Goal: Information Seeking & Learning: Learn about a topic

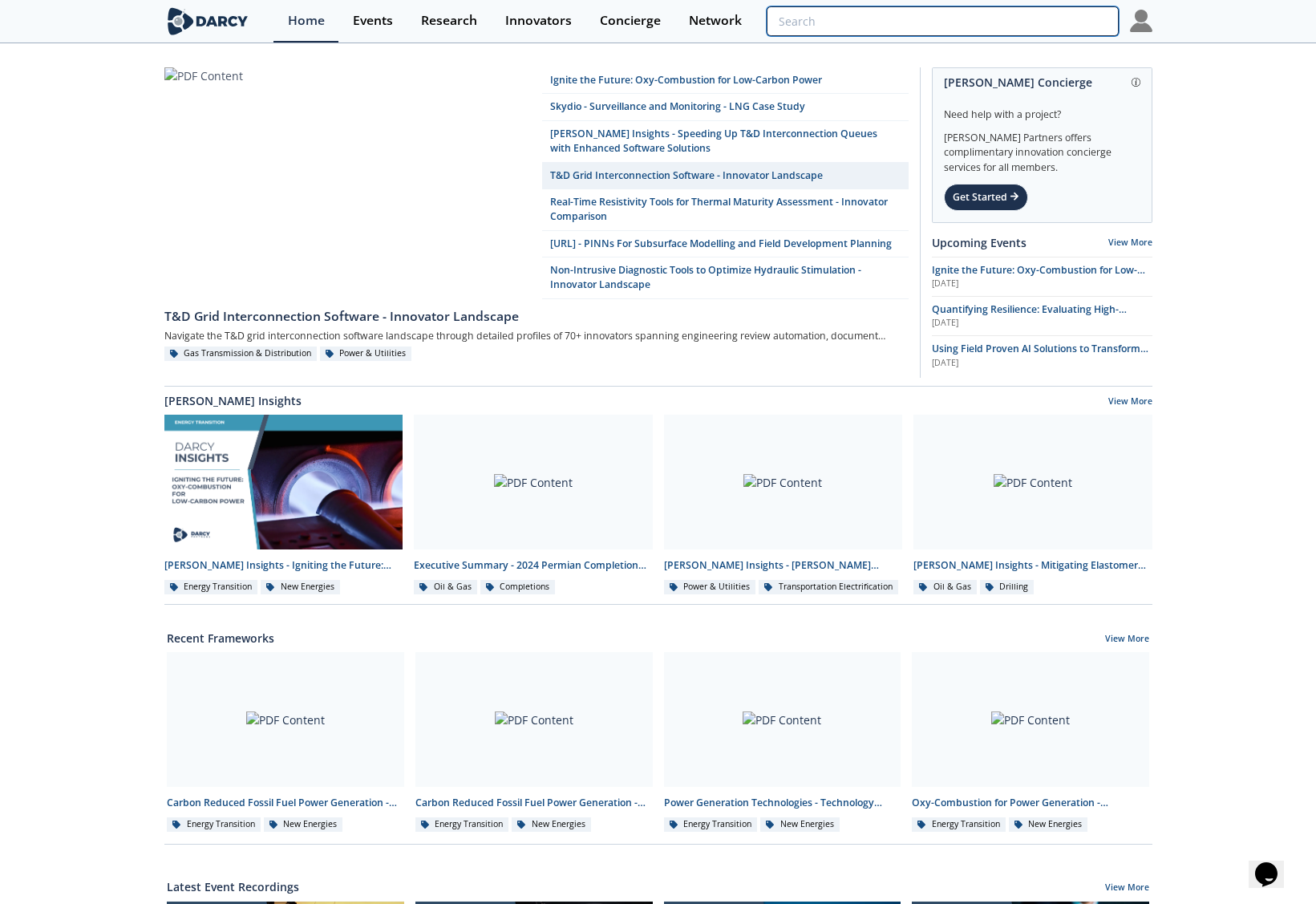
click at [1065, 15] on input "search" at bounding box center [941, 21] width 351 height 30
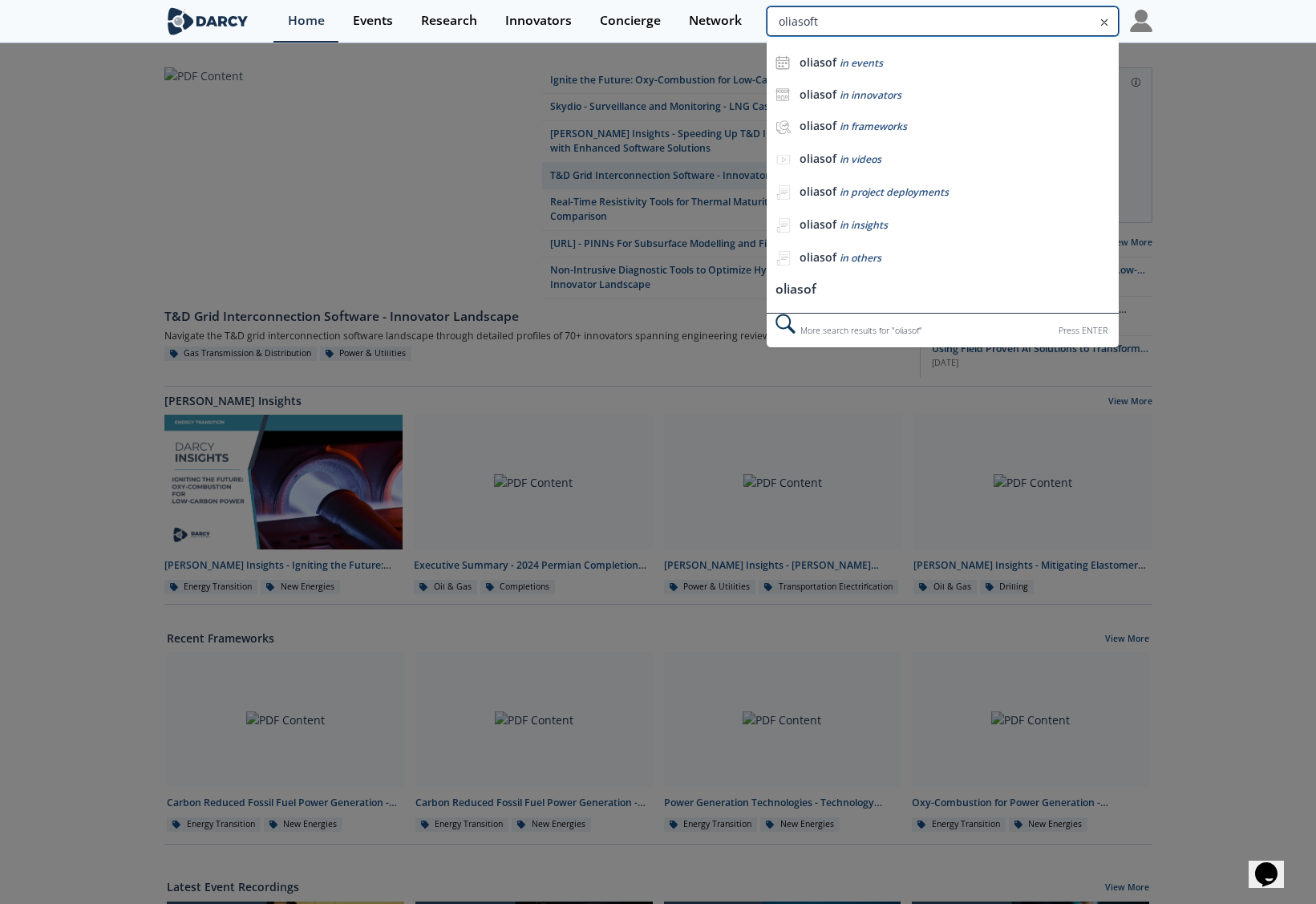
type input "oliasoft"
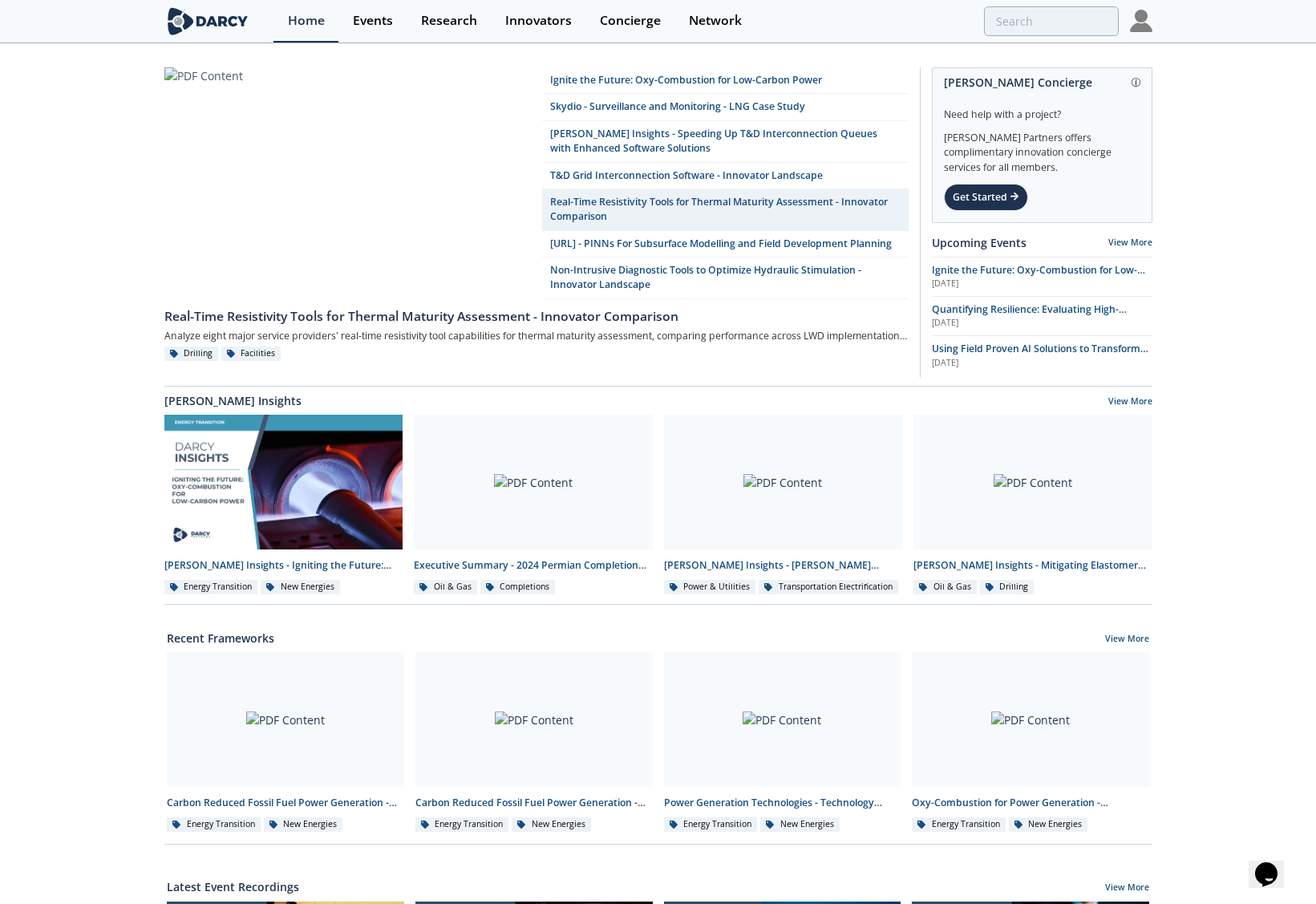
type input "oliasoft"
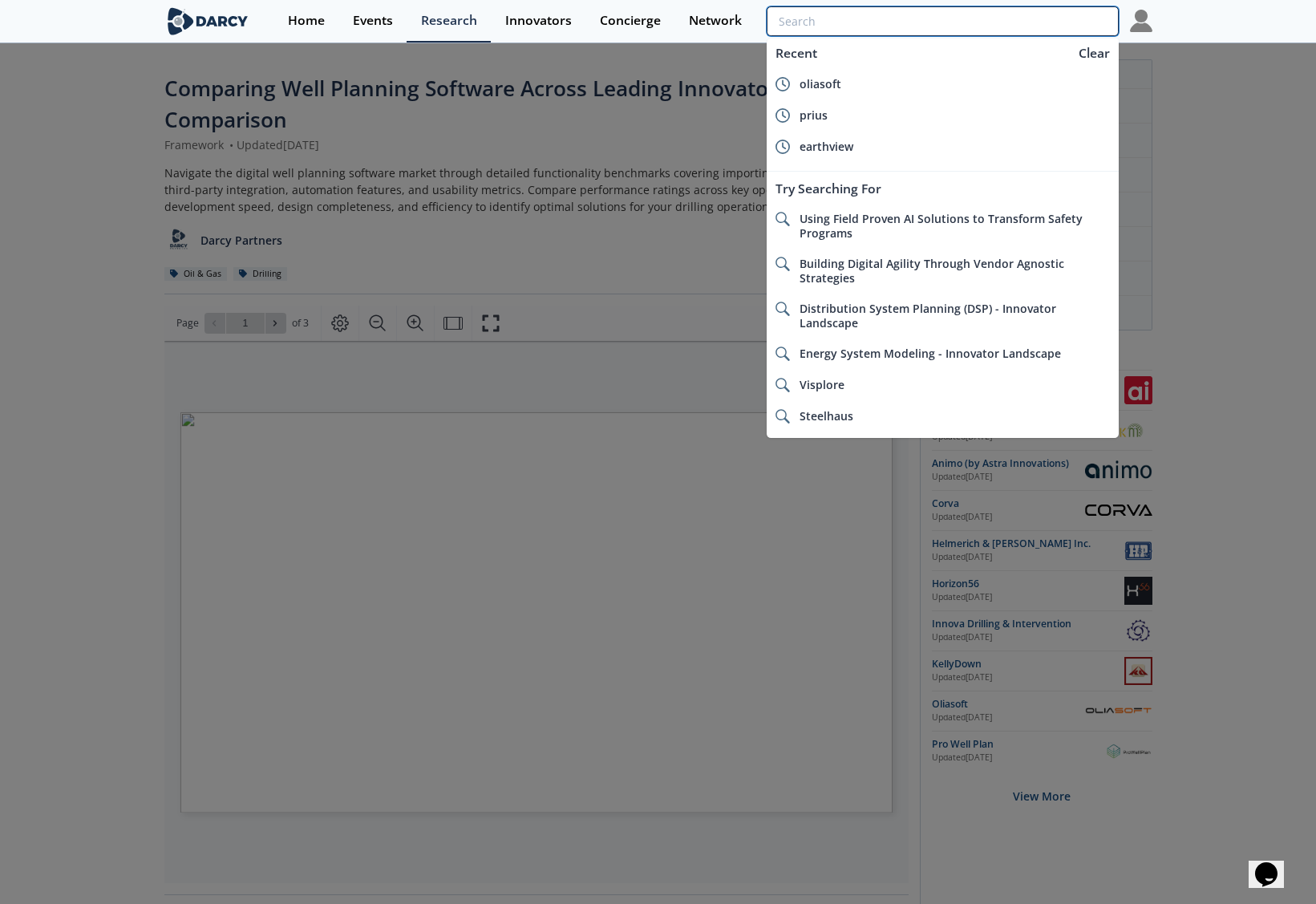
click at [1060, 20] on input "search" at bounding box center [941, 21] width 351 height 30
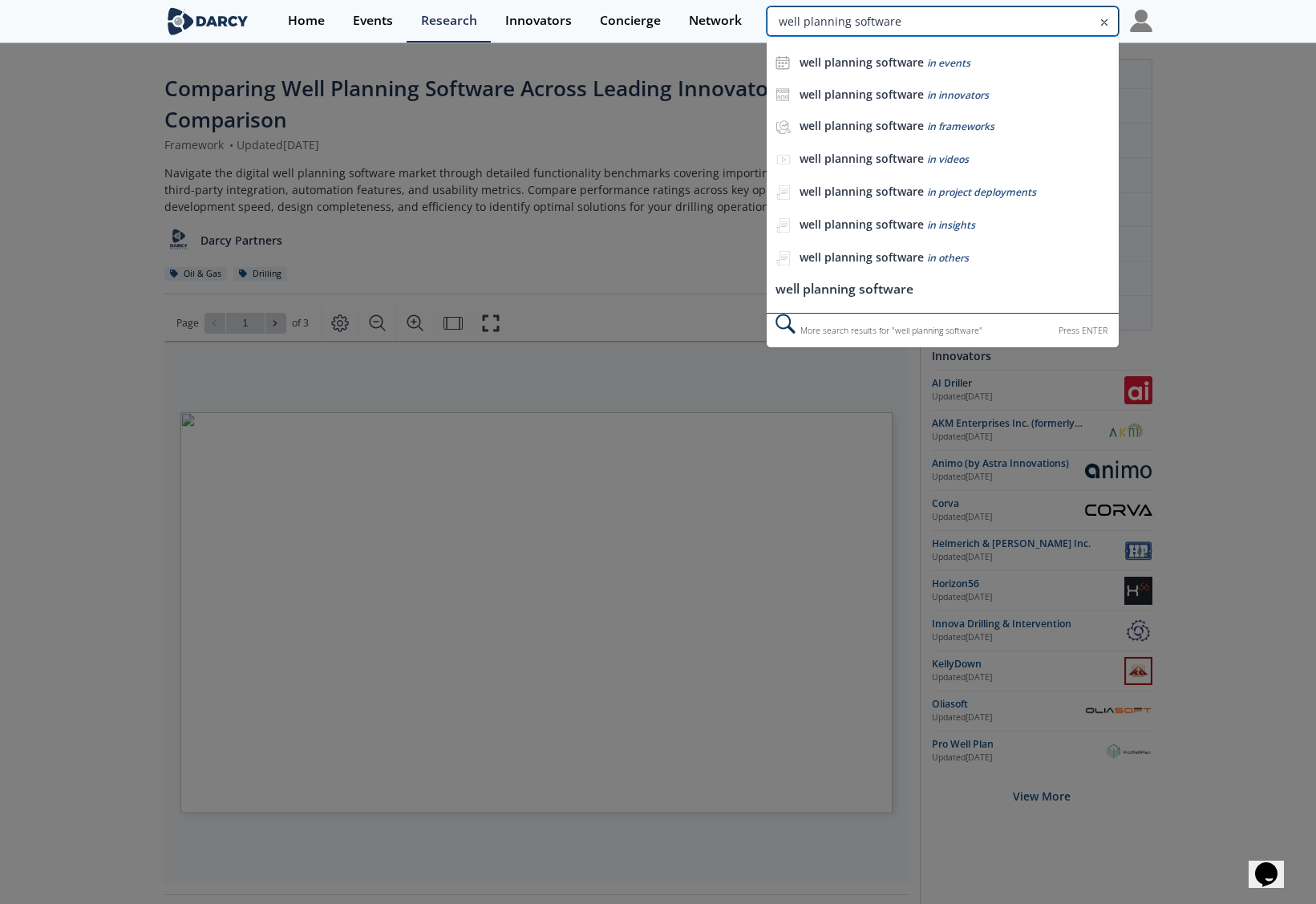
type input "well planning software"
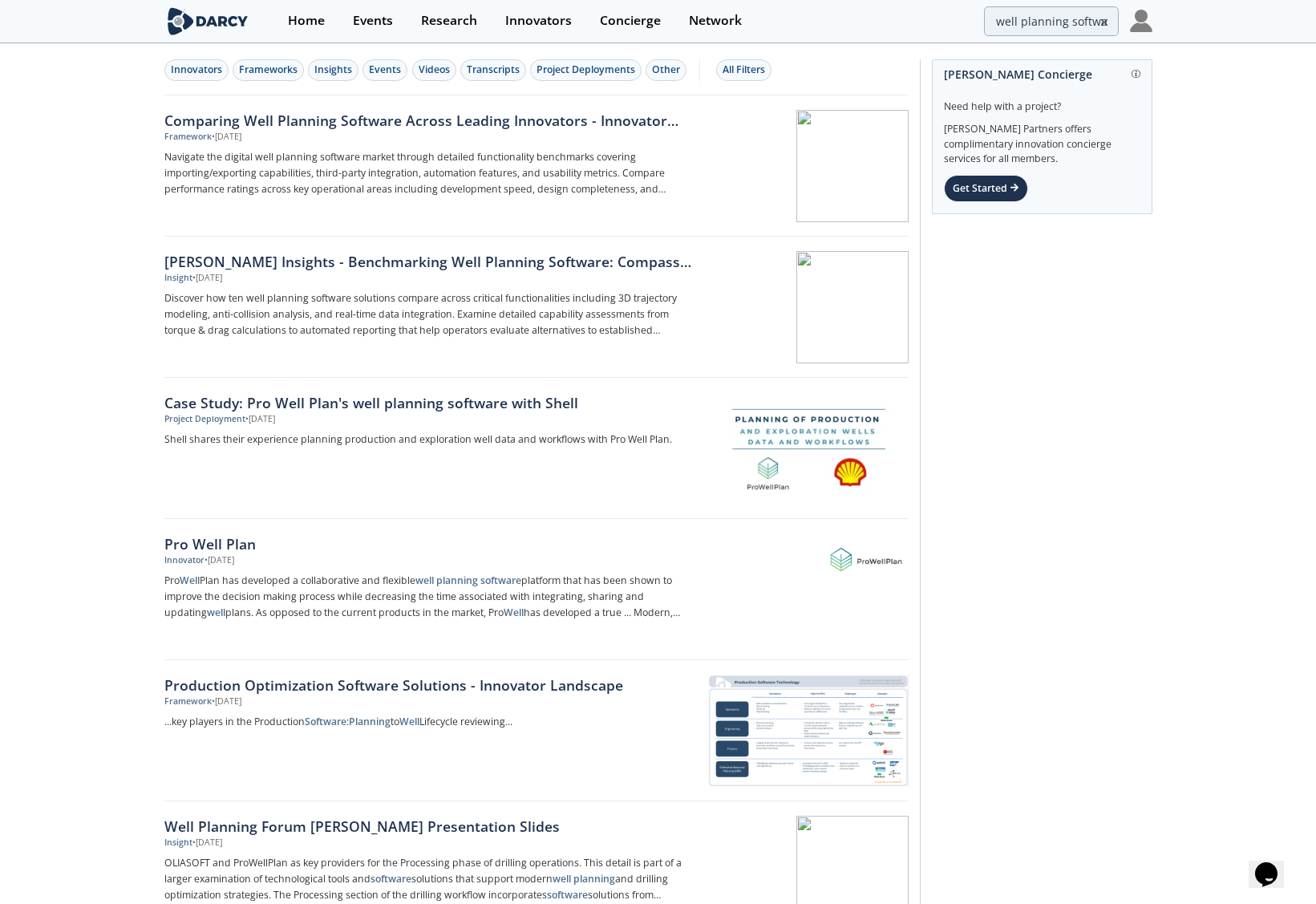
drag, startPoint x: 599, startPoint y: 275, endPoint x: 658, endPoint y: 291, distance: 61.1
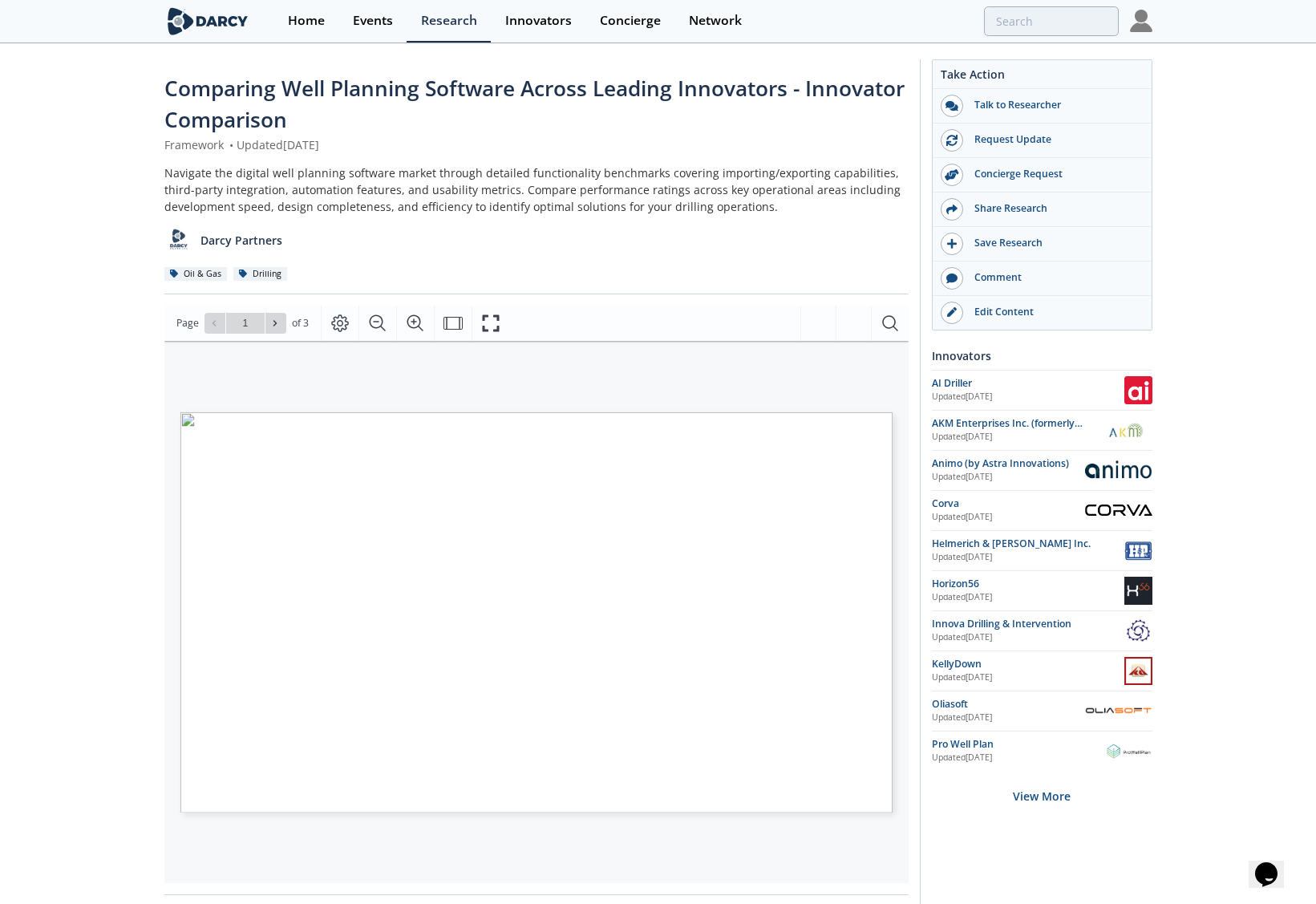
drag, startPoint x: 842, startPoint y: 598, endPoint x: 723, endPoint y: 485, distance: 164.1
type input "well planning software"
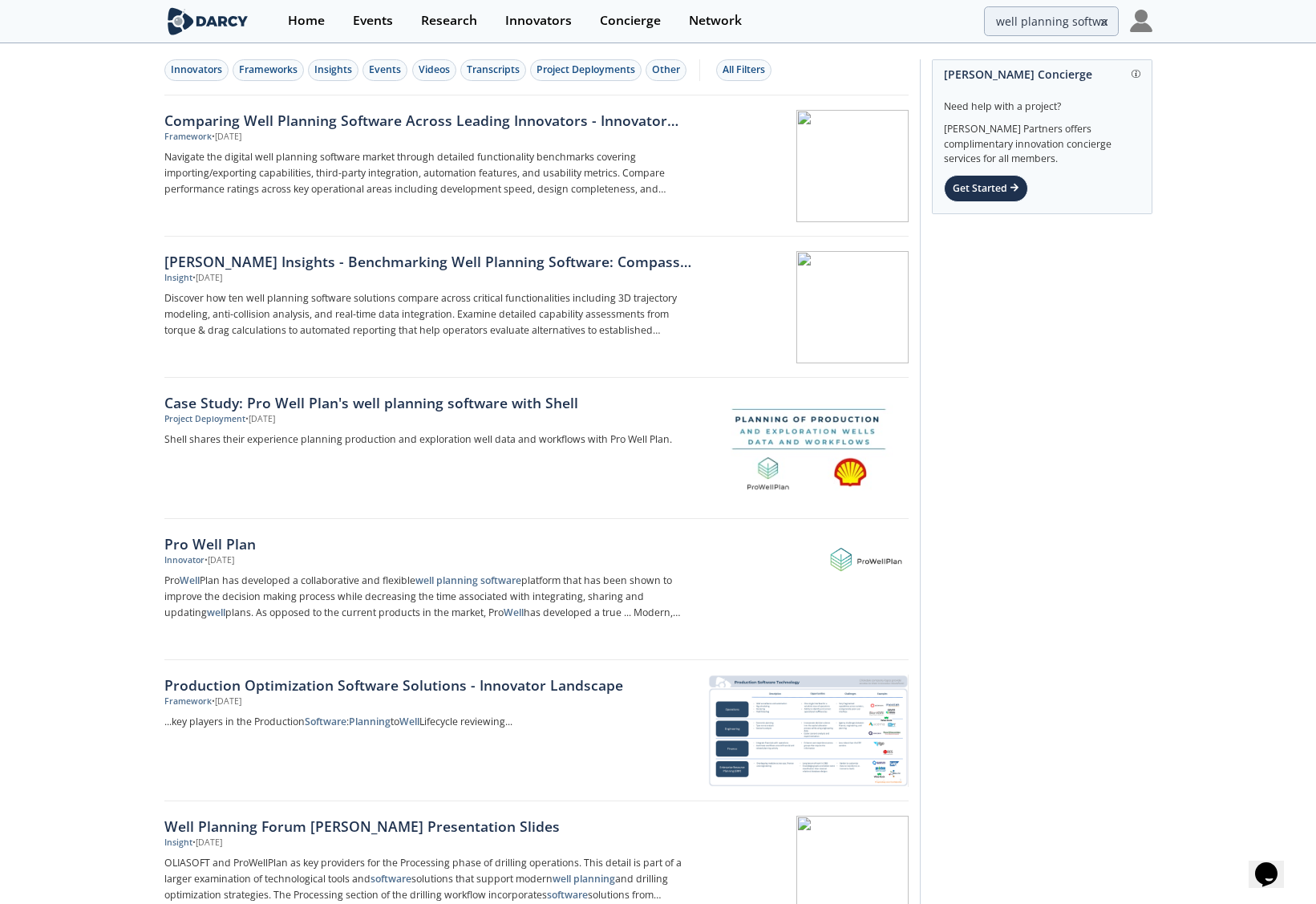
drag, startPoint x: 346, startPoint y: 186, endPoint x: 293, endPoint y: 188, distance: 53.0
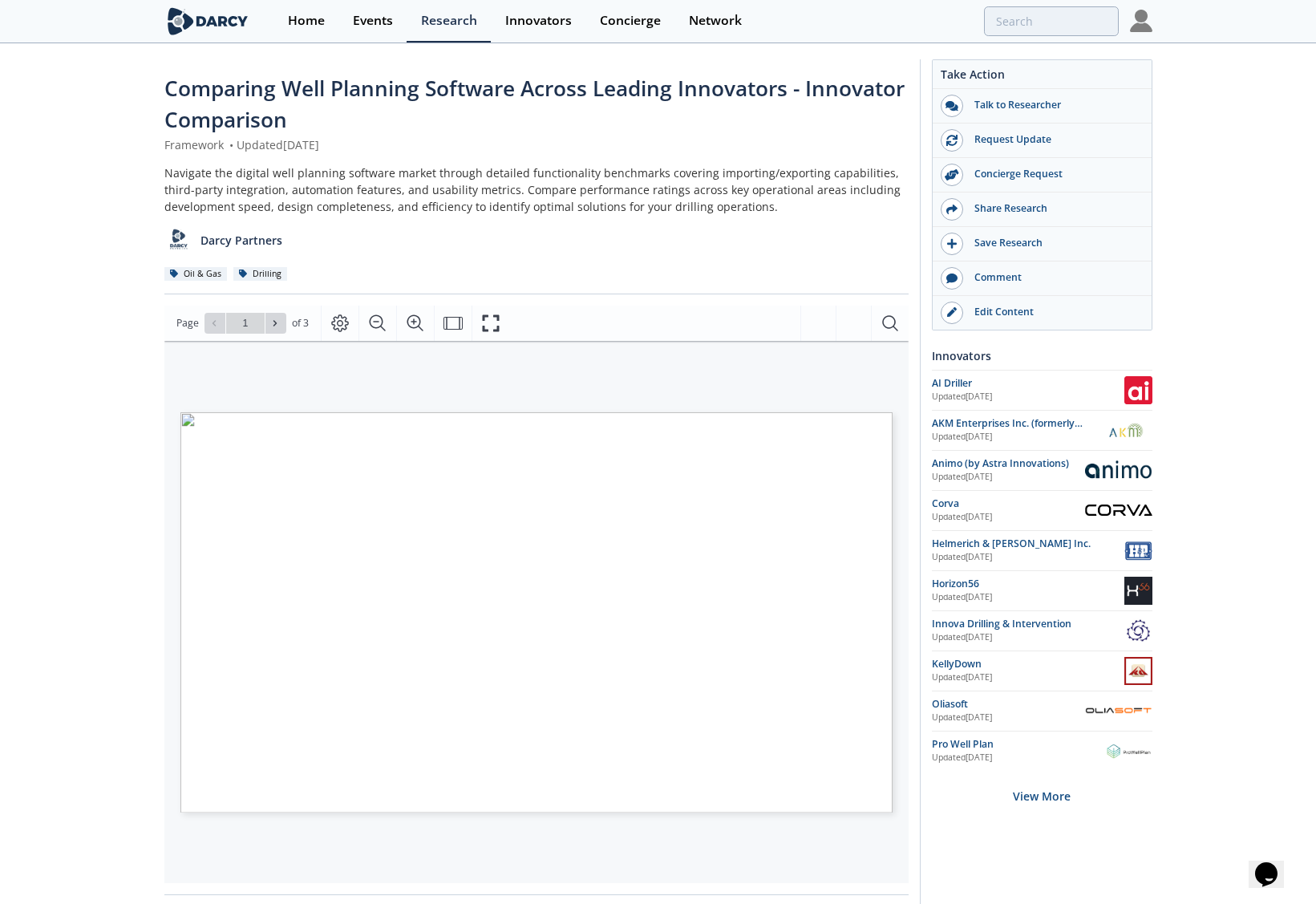
drag, startPoint x: 263, startPoint y: 176, endPoint x: 285, endPoint y: 189, distance: 25.6
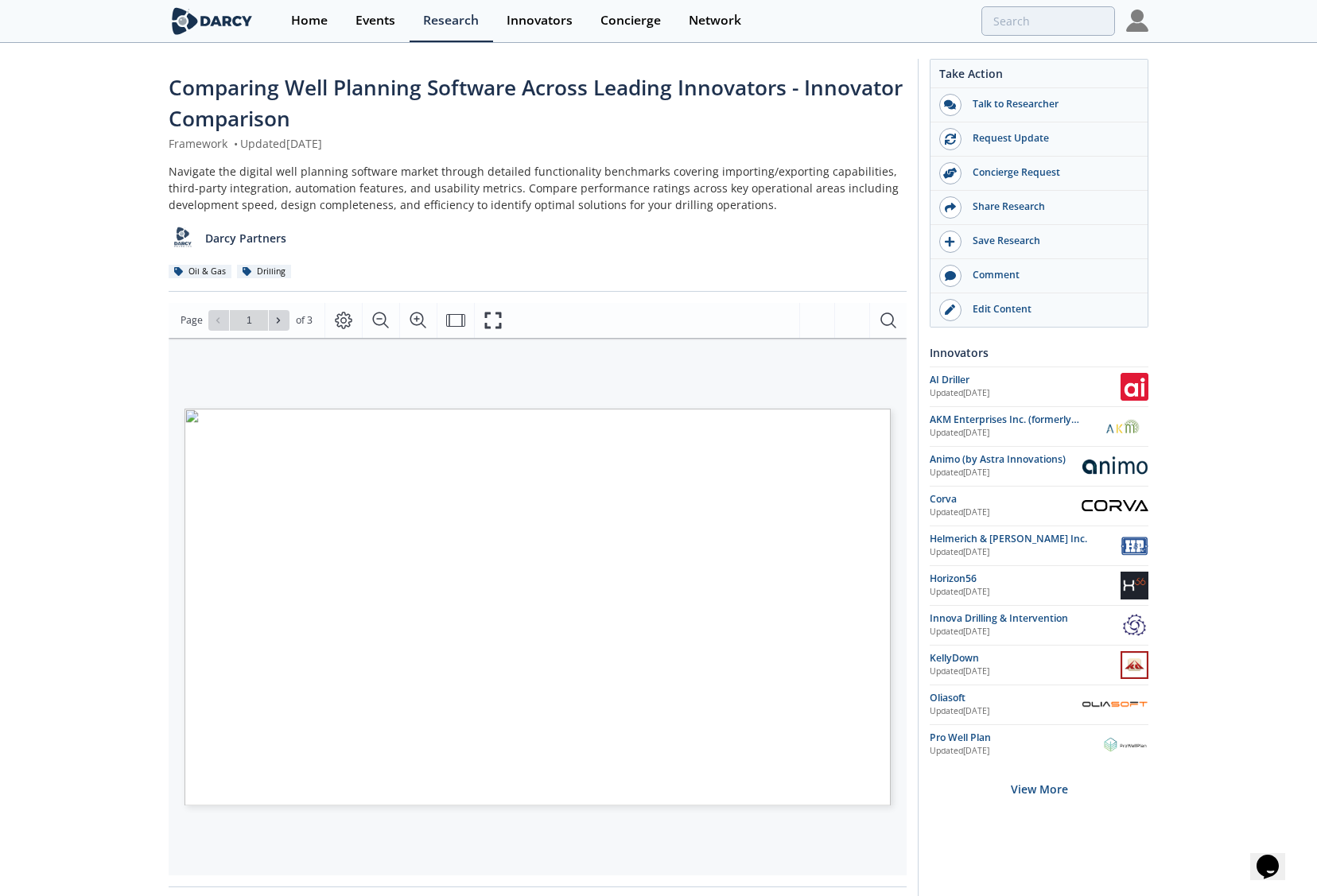
drag, startPoint x: 548, startPoint y: 591, endPoint x: 572, endPoint y: 553, distance: 44.9
type input "well planning software"
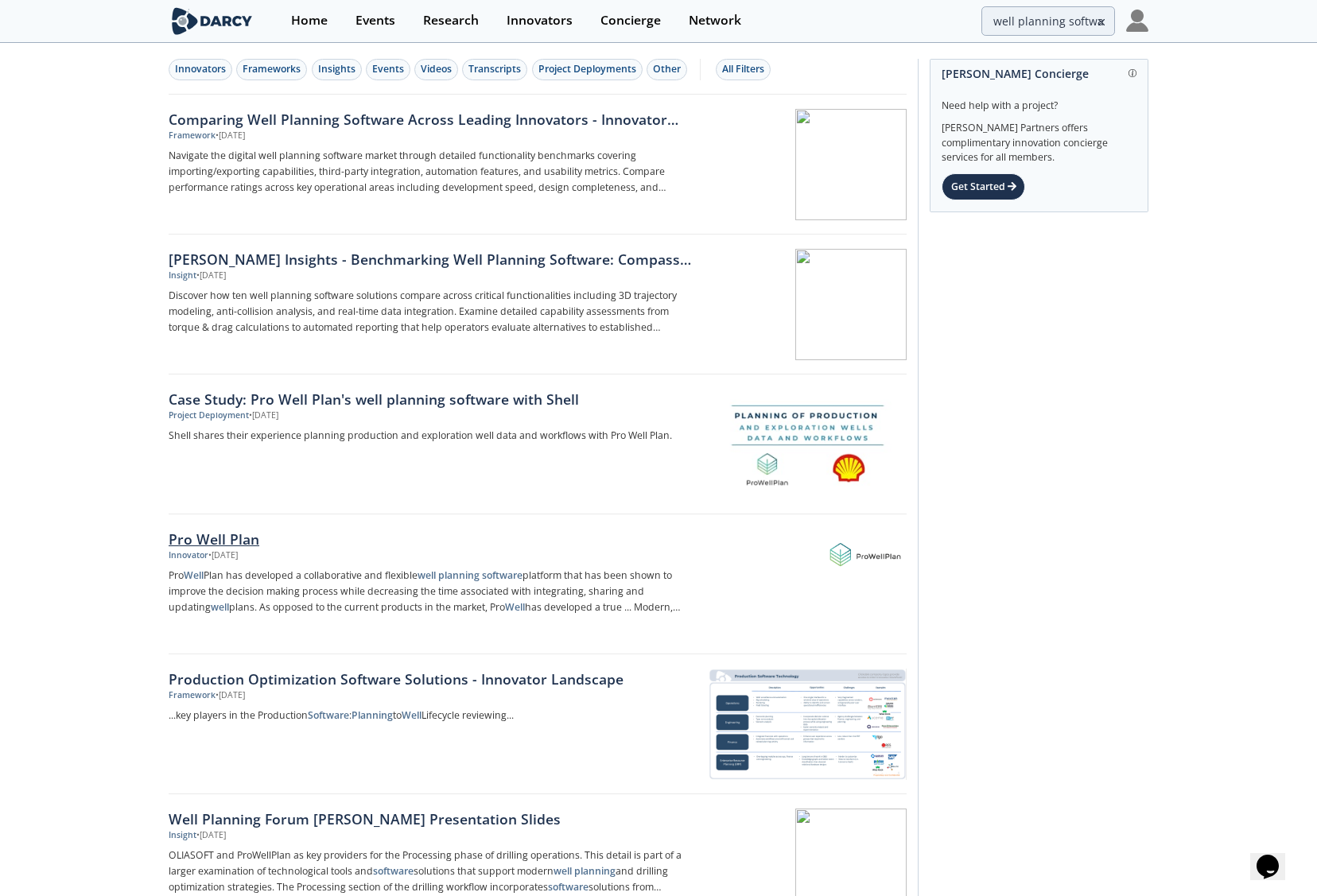
drag, startPoint x: 621, startPoint y: 549, endPoint x: 595, endPoint y: 567, distance: 31.6
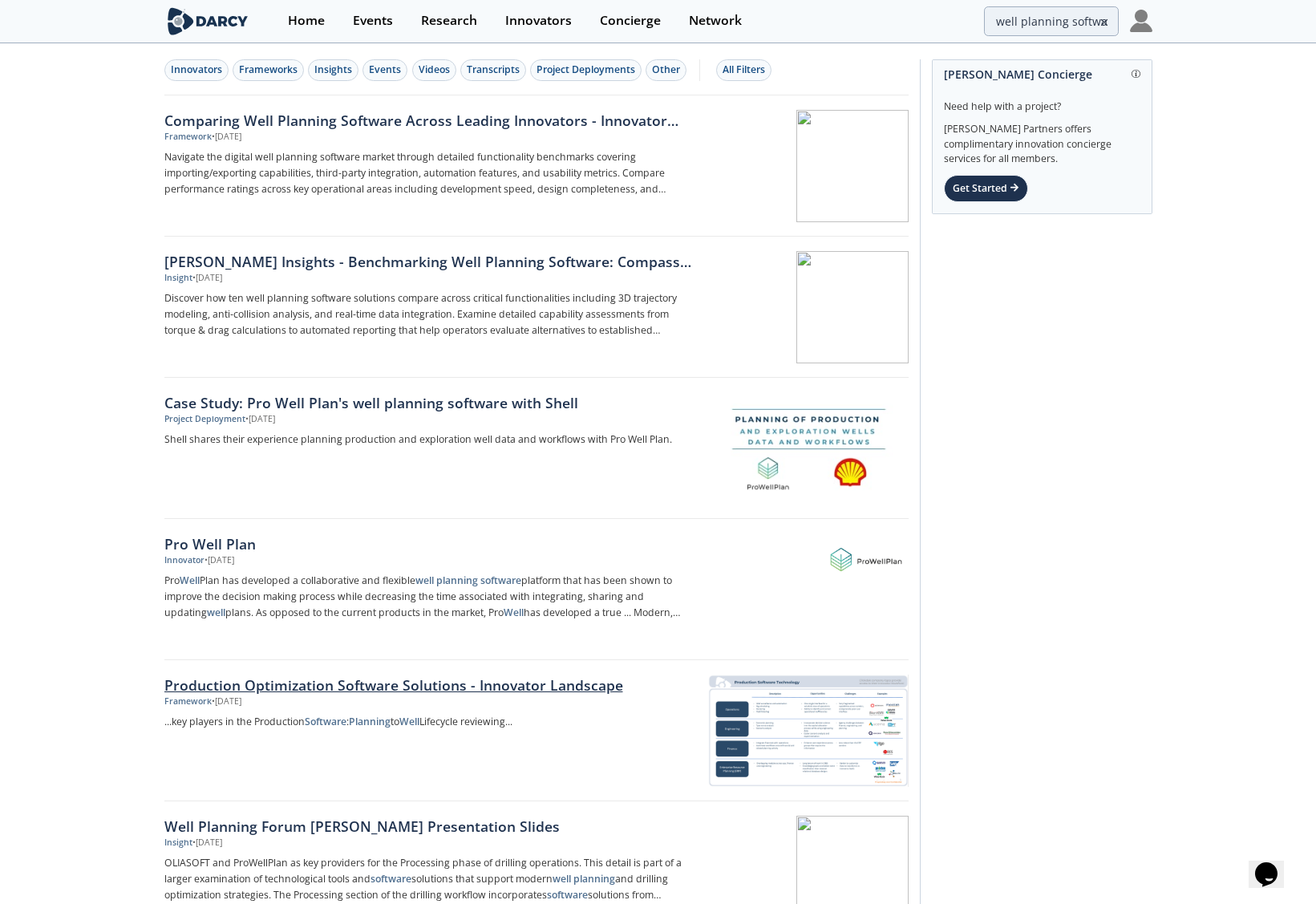
drag, startPoint x: 717, startPoint y: 660, endPoint x: 642, endPoint y: 673, distance: 76.1
